Goal: Information Seeking & Learning: Learn about a topic

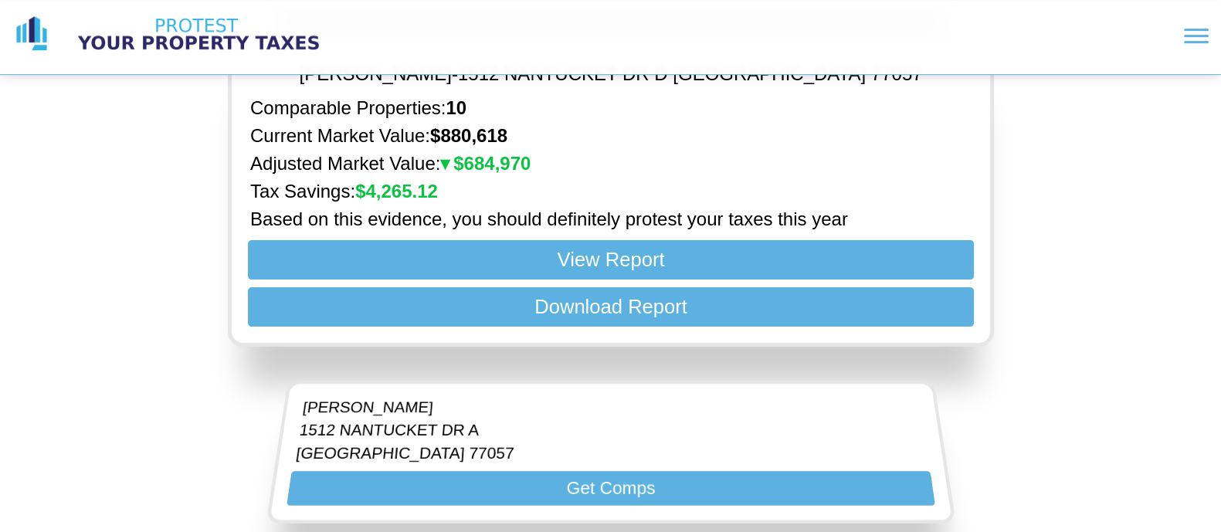
scroll to position [385, 0]
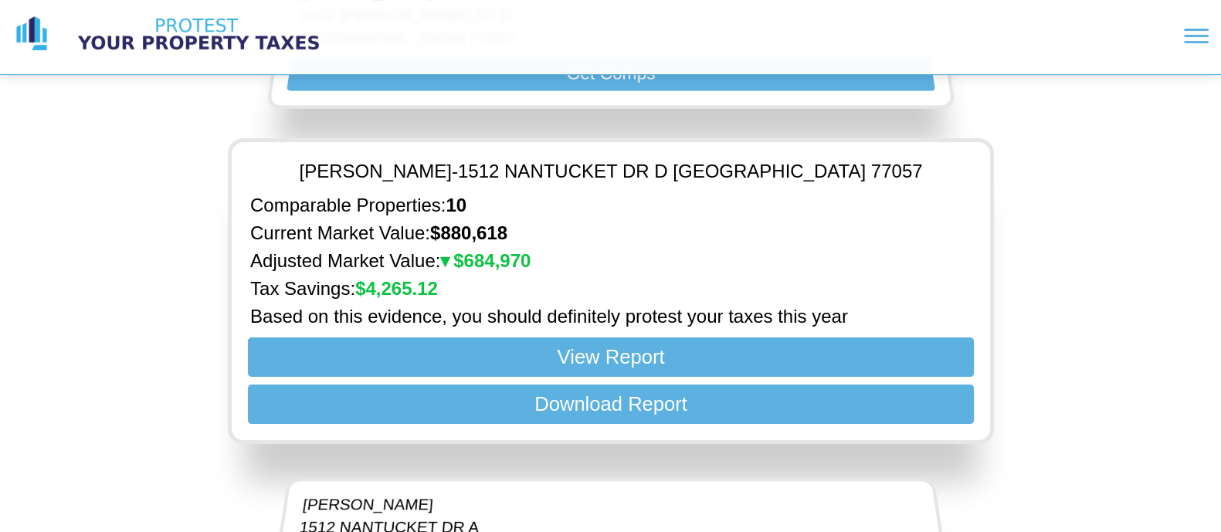
click at [252, 21] on img at bounding box center [198, 34] width 270 height 39
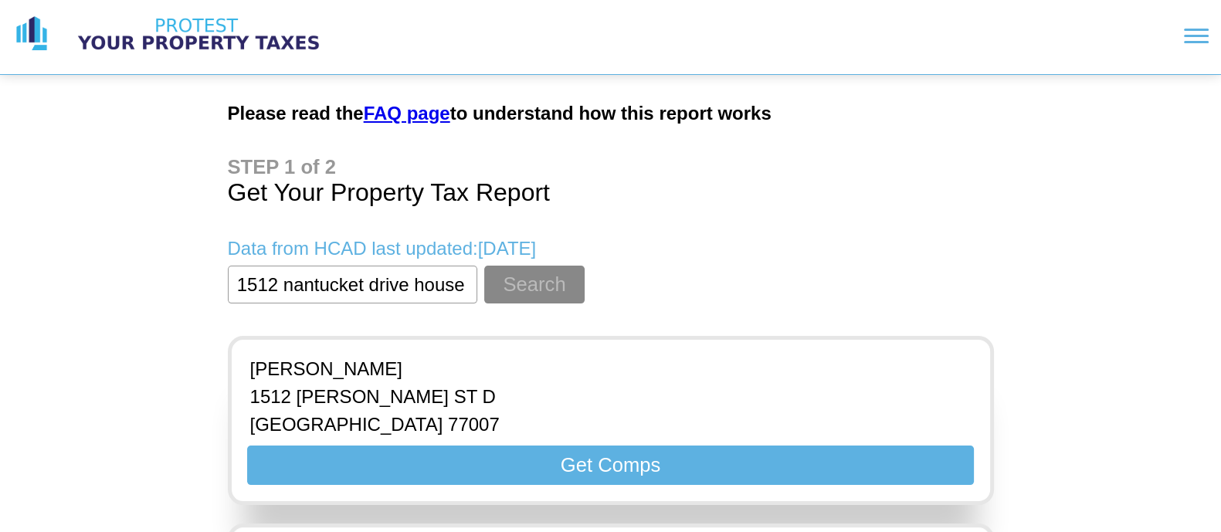
click at [158, 36] on img at bounding box center [198, 34] width 270 height 39
click at [49, 47] on img at bounding box center [31, 34] width 39 height 39
click at [1189, 44] on section at bounding box center [783, 35] width 850 height 39
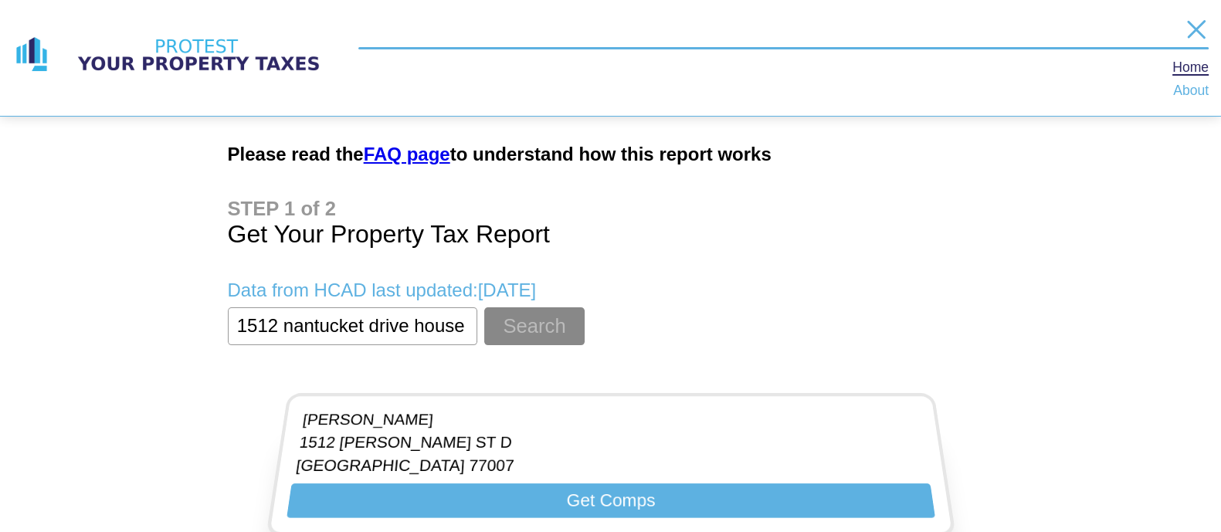
click at [1182, 69] on nav "Home About" at bounding box center [1190, 80] width 36 height 36
drag, startPoint x: 626, startPoint y: 249, endPoint x: 498, endPoint y: 79, distance: 212.4
click at [611, 239] on h1 "Get Your Property Tax Report" at bounding box center [611, 223] width 766 height 51
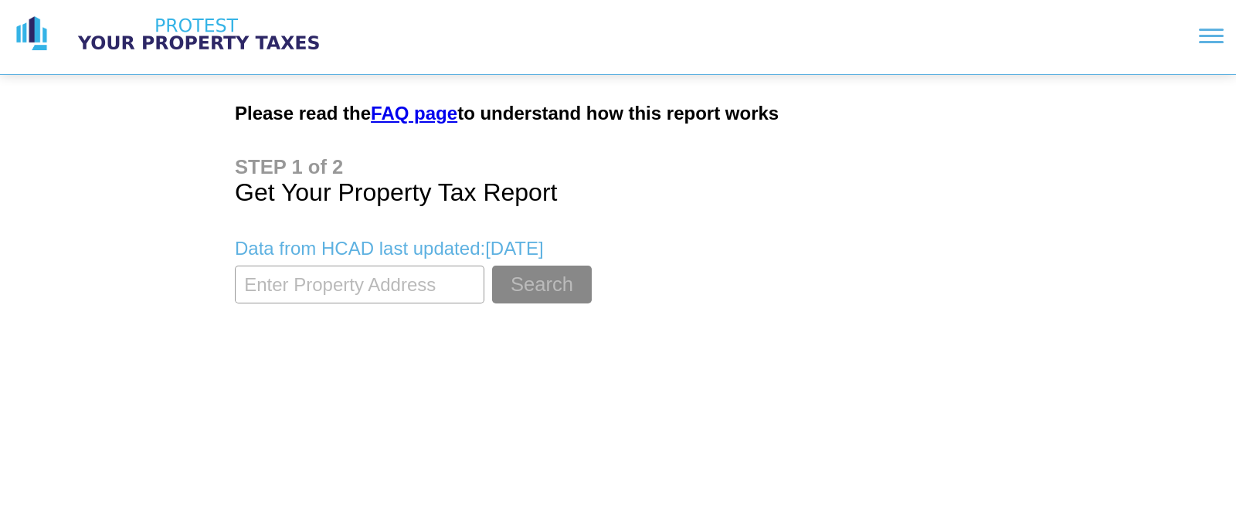
click at [419, 289] on input "textbox" at bounding box center [359, 285] width 249 height 38
click at [395, 297] on input "textbox" at bounding box center [359, 285] width 249 height 38
click at [392, 294] on input "textbox" at bounding box center [359, 285] width 249 height 38
click at [390, 294] on input "textbox" at bounding box center [359, 285] width 249 height 38
type input "n"
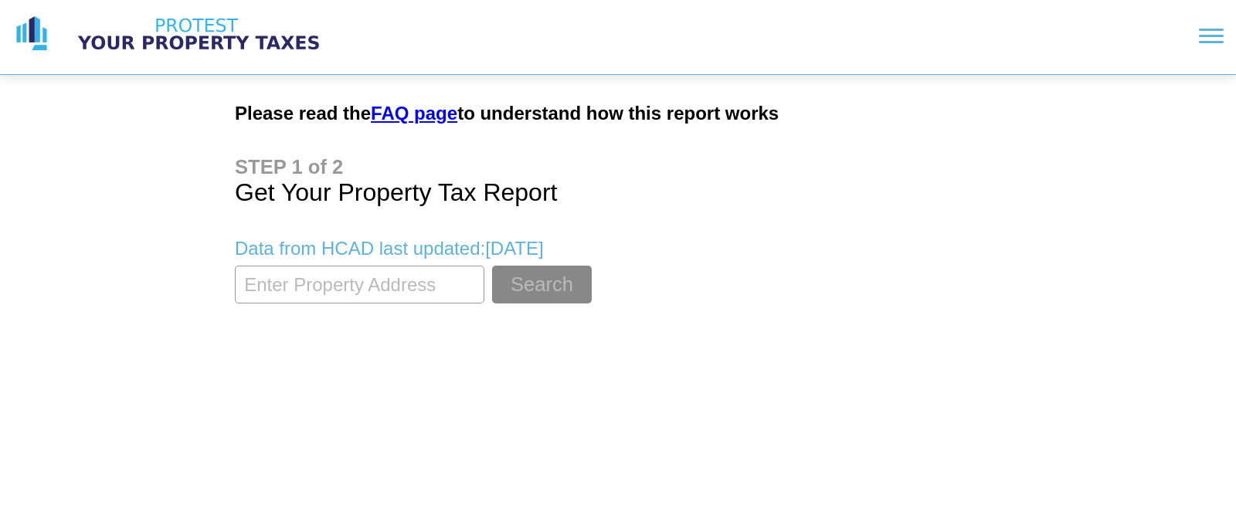
paste input "5929 Crab Orchard Rd, Houston, TX"
click at [578, 260] on div "Data from HCAD last updated: May 25, 2025" at bounding box center [618, 242] width 766 height 46
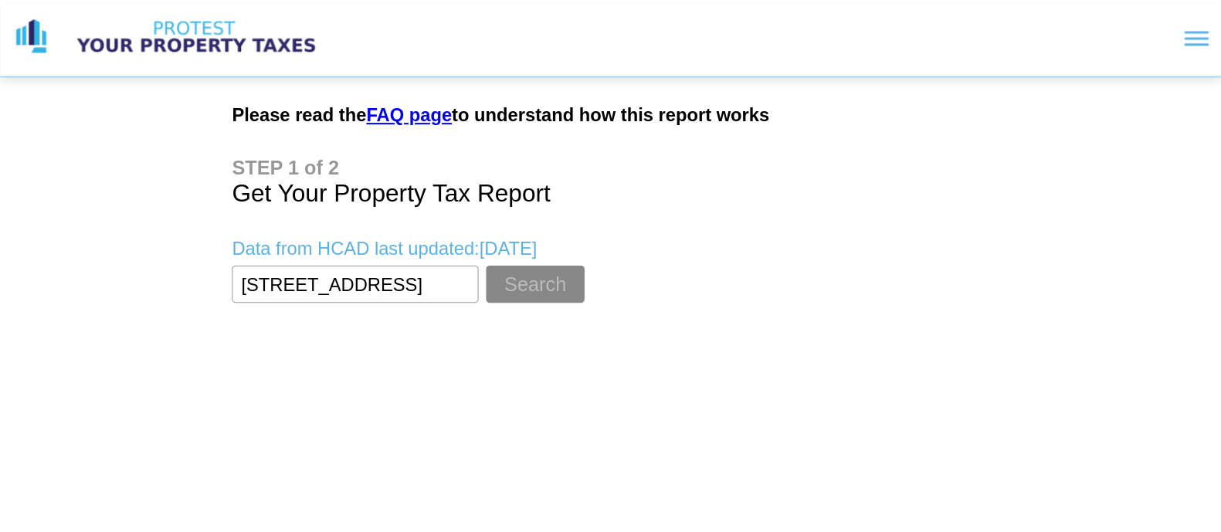
scroll to position [0, 0]
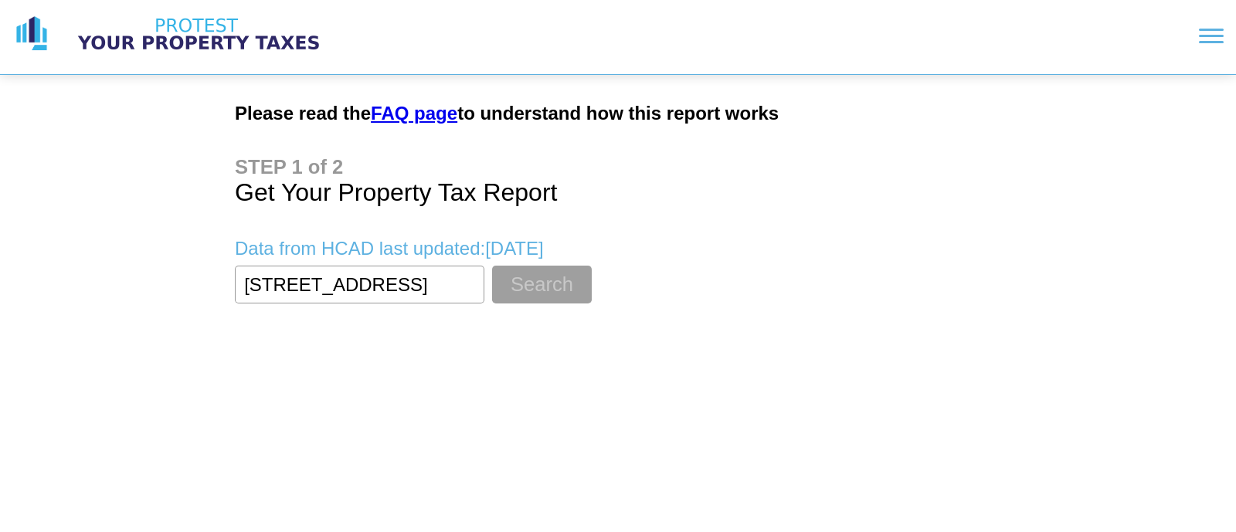
click at [563, 278] on button "Search" at bounding box center [542, 285] width 100 height 38
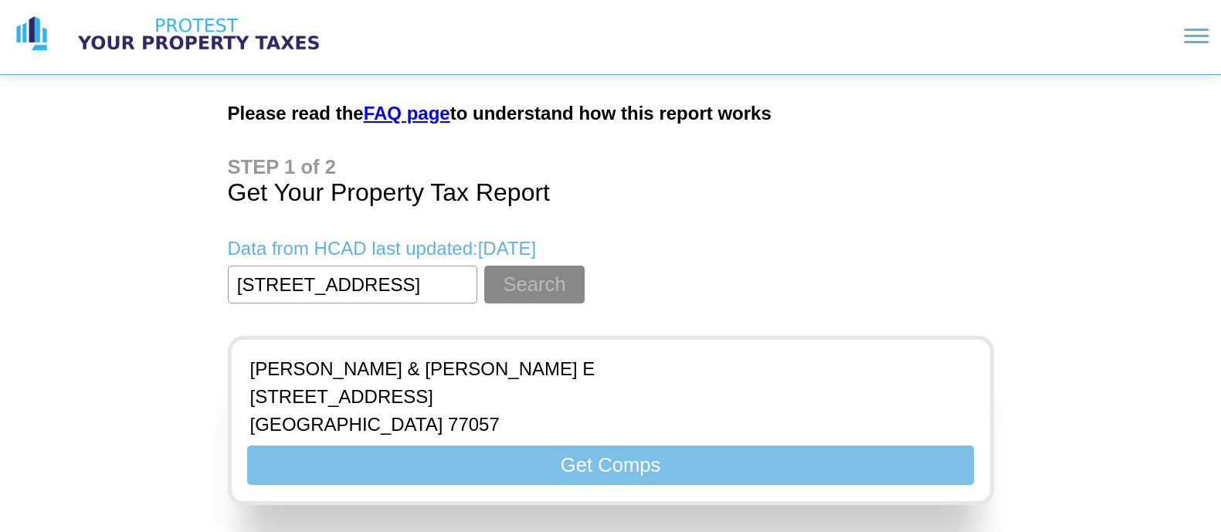
click at [589, 461] on button "Get Comps" at bounding box center [610, 465] width 726 height 39
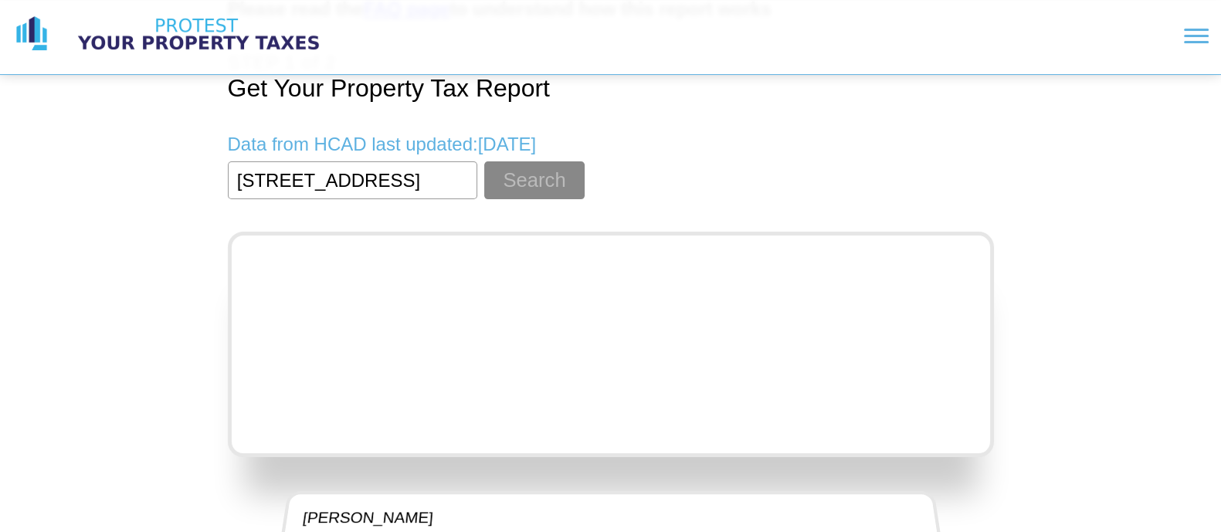
scroll to position [192, 0]
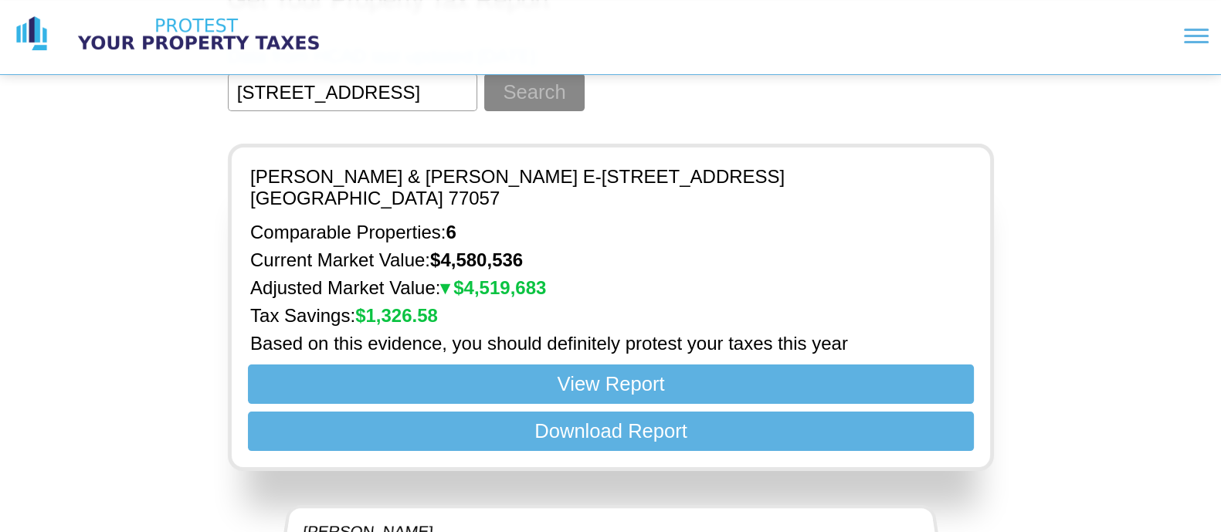
click at [555, 177] on p "CHANG DAVID S & YULING E - 5929 CRAB ORCHARD RD HOUSTON 77057" at bounding box center [610, 187] width 721 height 43
click at [555, 174] on p "CHANG DAVID S & YULING E - 5929 CRAB ORCHARD RD HOUSTON 77057" at bounding box center [610, 187] width 721 height 43
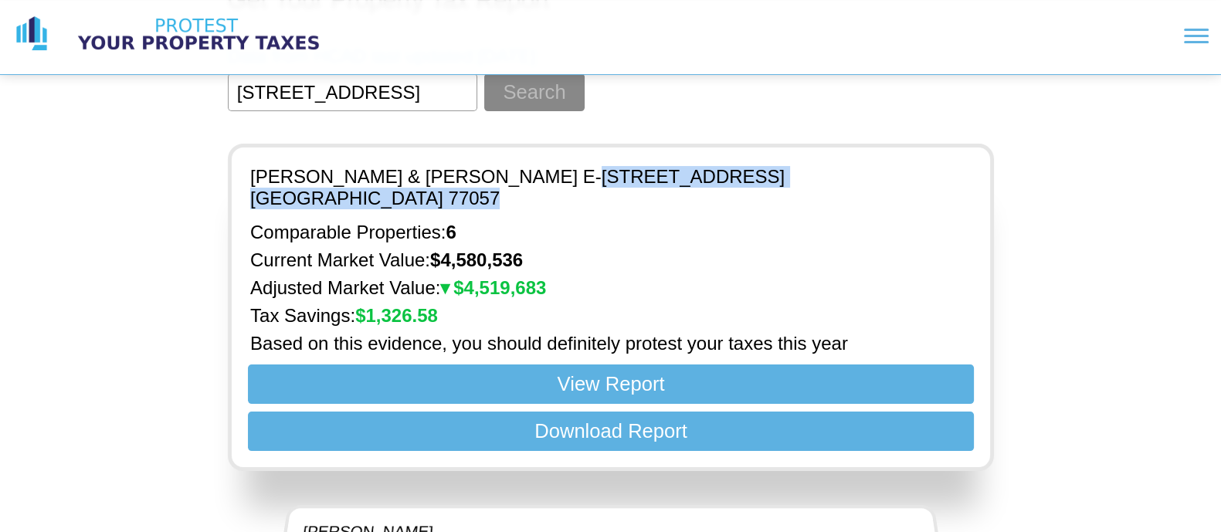
drag, startPoint x: 556, startPoint y: 170, endPoint x: 924, endPoint y: 179, distance: 367.7
click at [938, 181] on div "CHANG DAVID S & YULING E - 5929 CRAB ORCHARD RD HOUSTON 77057" at bounding box center [611, 188] width 734 height 56
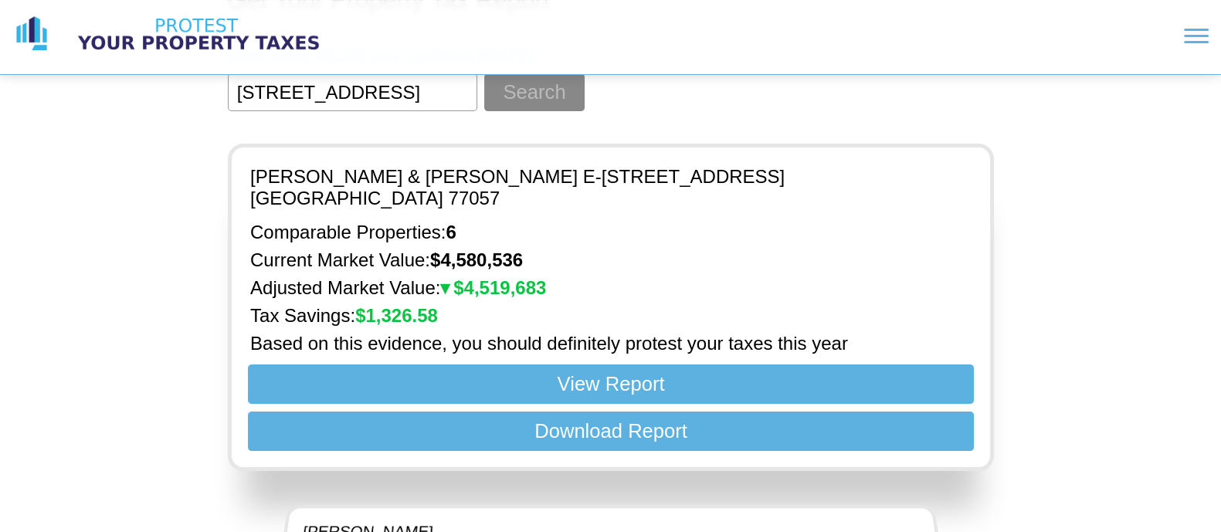
click at [403, 98] on input "textbox" at bounding box center [352, 92] width 249 height 38
click at [403, 97] on input "textbox" at bounding box center [352, 92] width 249 height 38
paste input "1511 Hazard St, Houston, TX 77019-5305"
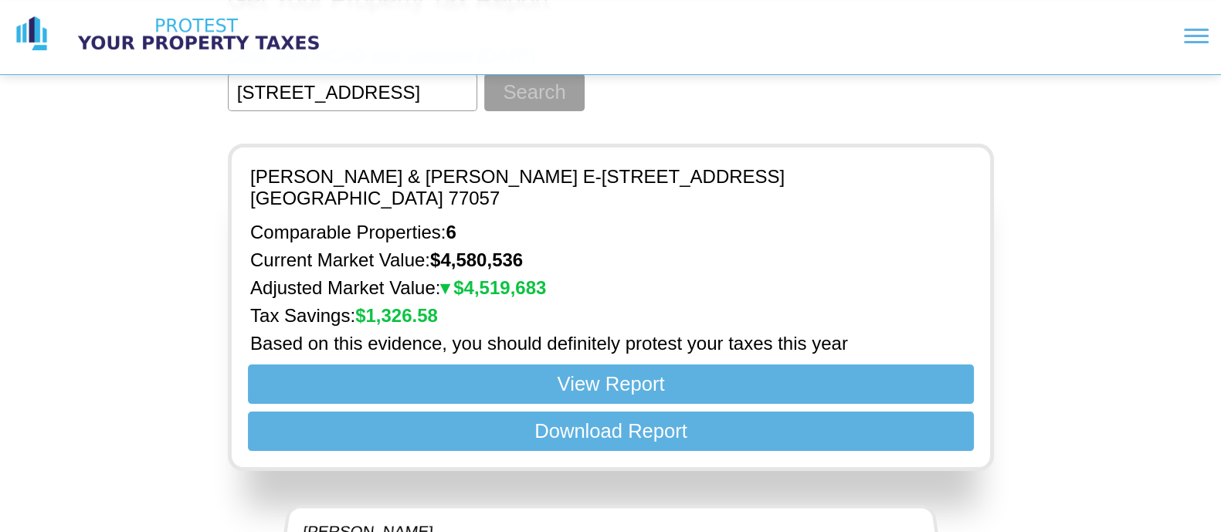
type input "1511 Hazard St, Houston, TX 77019-5305"
click at [508, 86] on button "Search" at bounding box center [534, 92] width 100 height 38
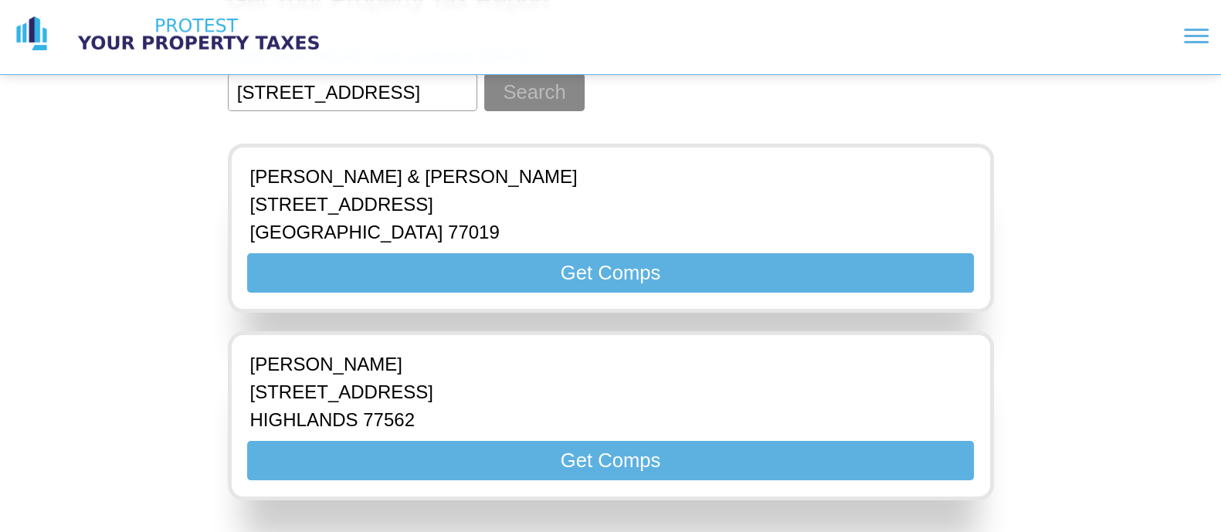
click at [835, 187] on div "EHMER RAYMOND C & KIMBERLY M 1511 HAZARD ST HOUSTON 77019" at bounding box center [611, 205] width 734 height 90
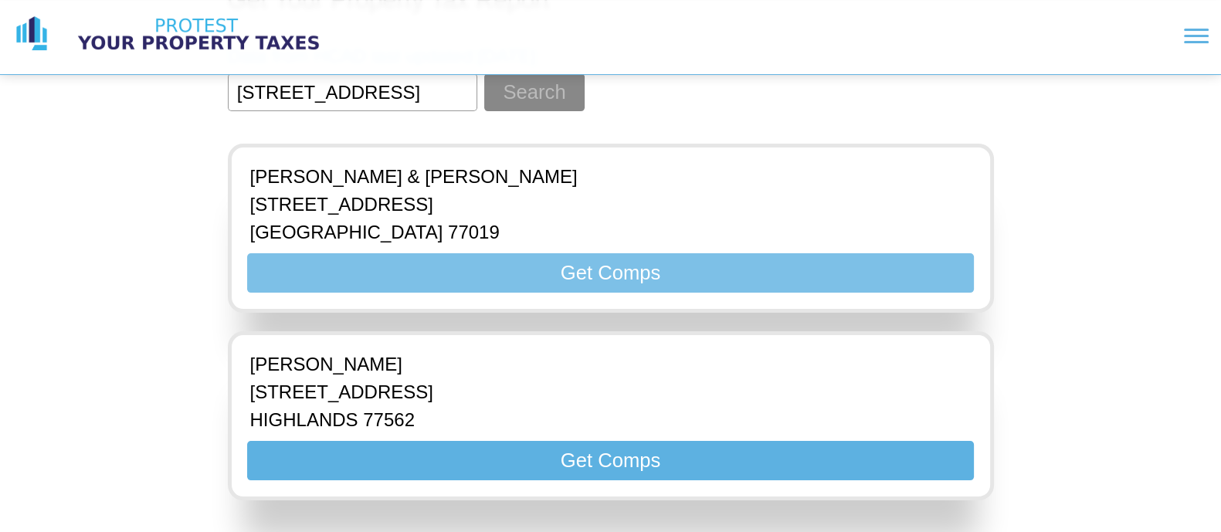
click at [656, 269] on button "Get Comps" at bounding box center [610, 272] width 726 height 39
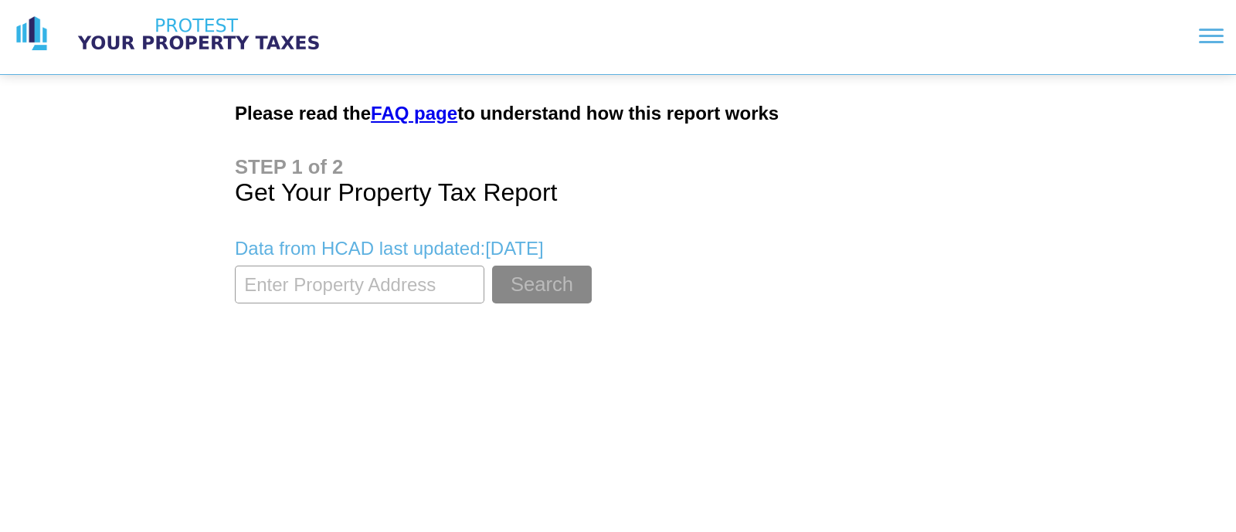
click at [398, 288] on input "textbox" at bounding box center [359, 285] width 249 height 38
click at [412, 113] on link "FAQ page" at bounding box center [414, 113] width 86 height 21
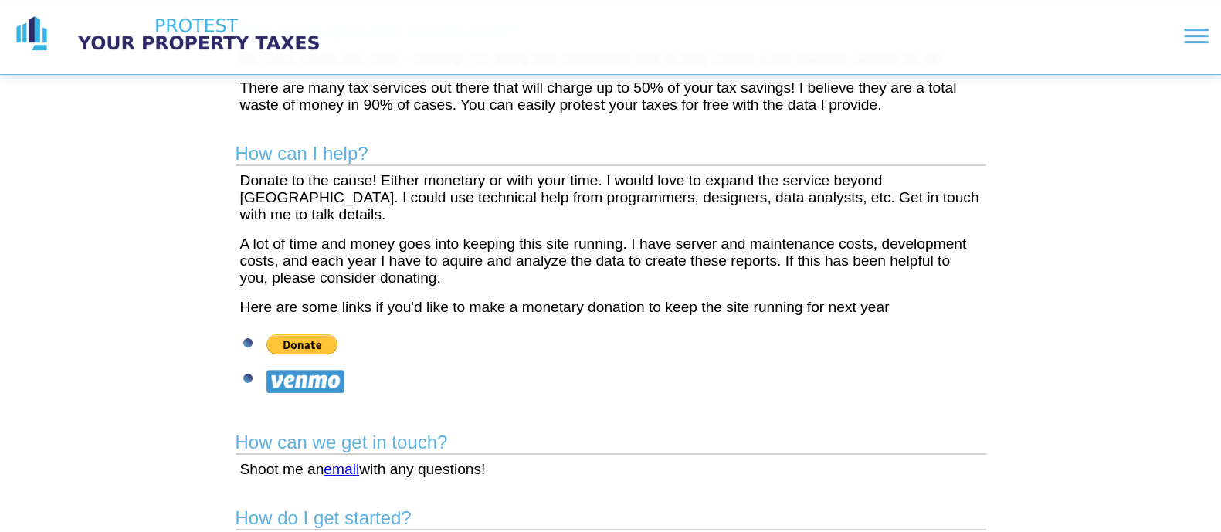
scroll to position [720, 0]
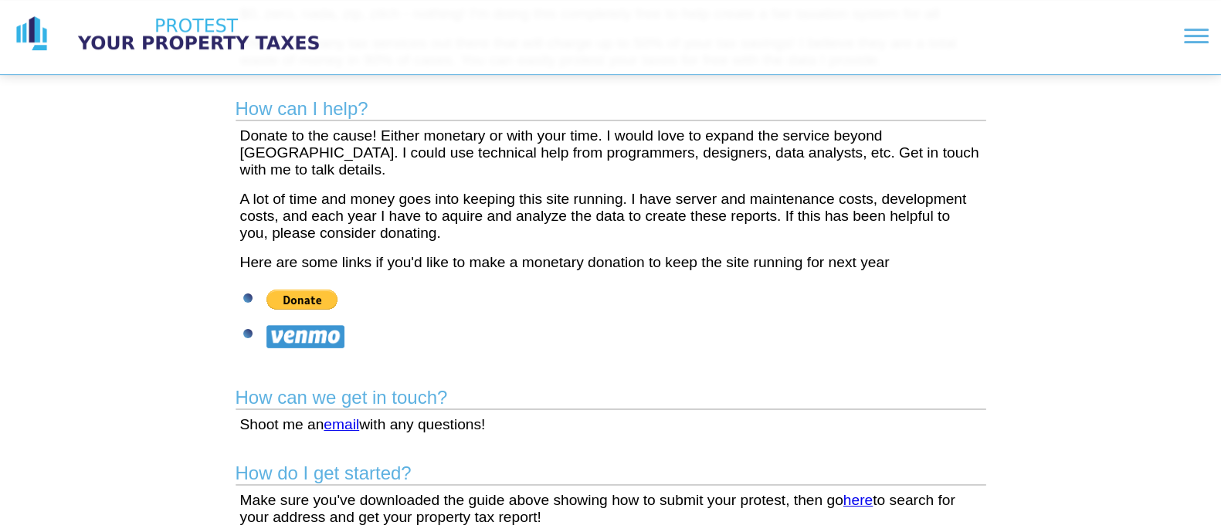
click at [345, 416] on link "email" at bounding box center [342, 424] width 36 height 16
click at [336, 416] on link "email" at bounding box center [342, 424] width 36 height 16
click at [370, 416] on p "Shoot me an email with any questions!" at bounding box center [610, 424] width 741 height 17
click at [349, 417] on link "email" at bounding box center [342, 424] width 36 height 16
click at [338, 416] on link "email" at bounding box center [342, 424] width 36 height 16
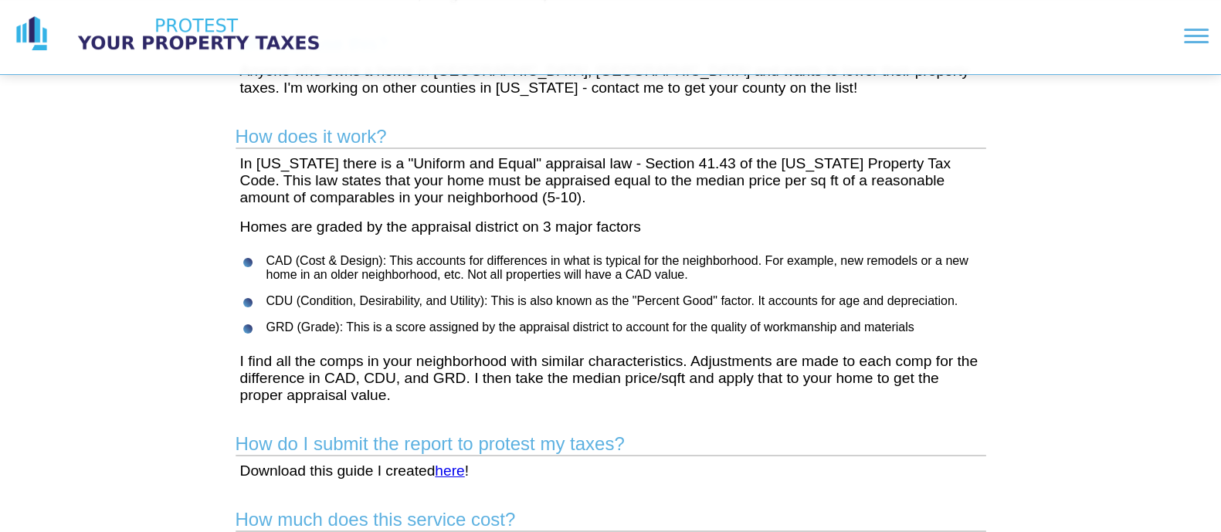
scroll to position [44, 0]
